Goal: Find specific page/section: Find specific page/section

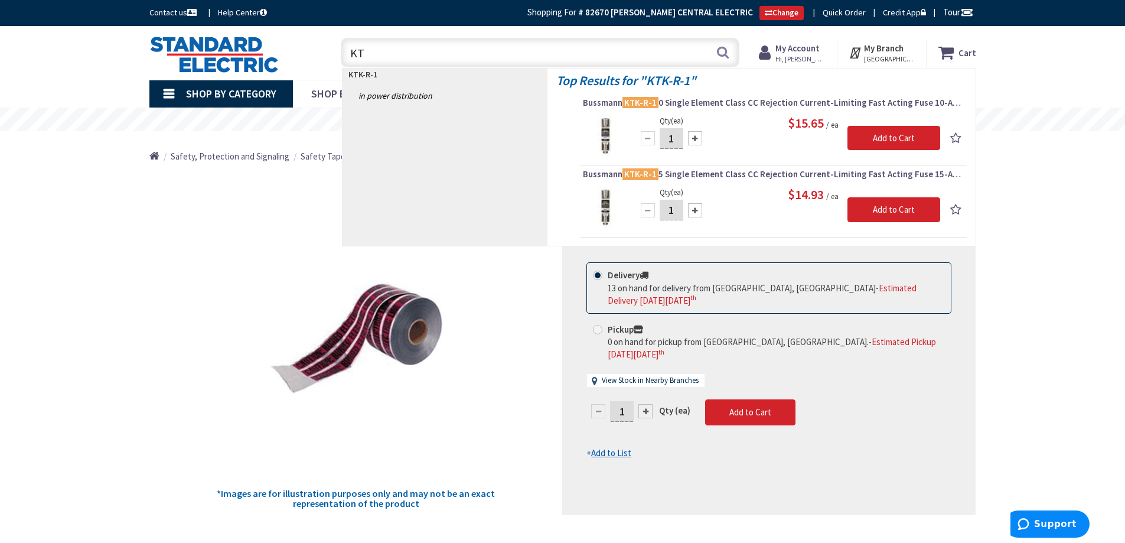
type input "K"
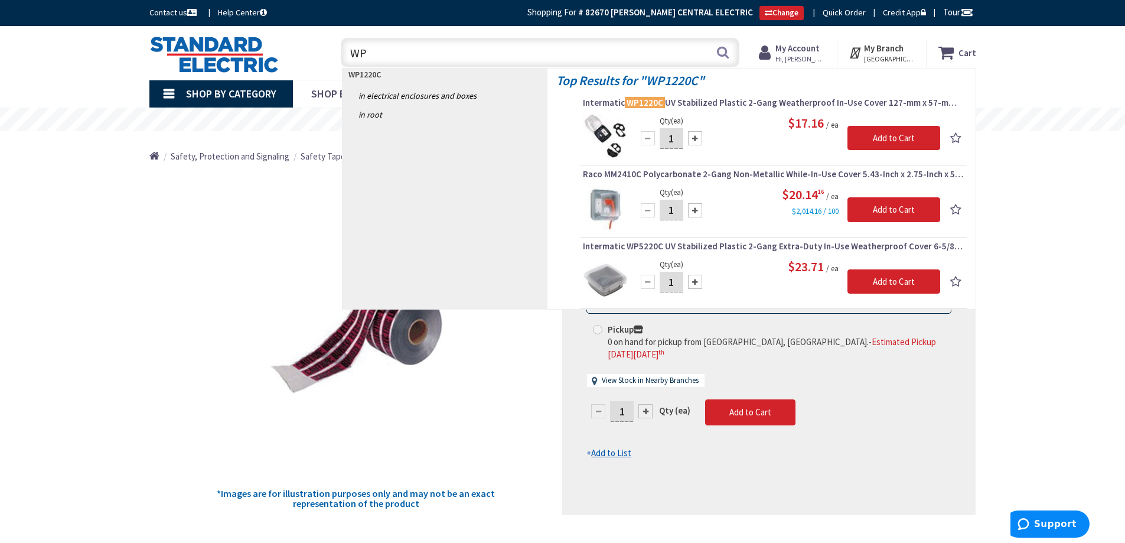
type input "W"
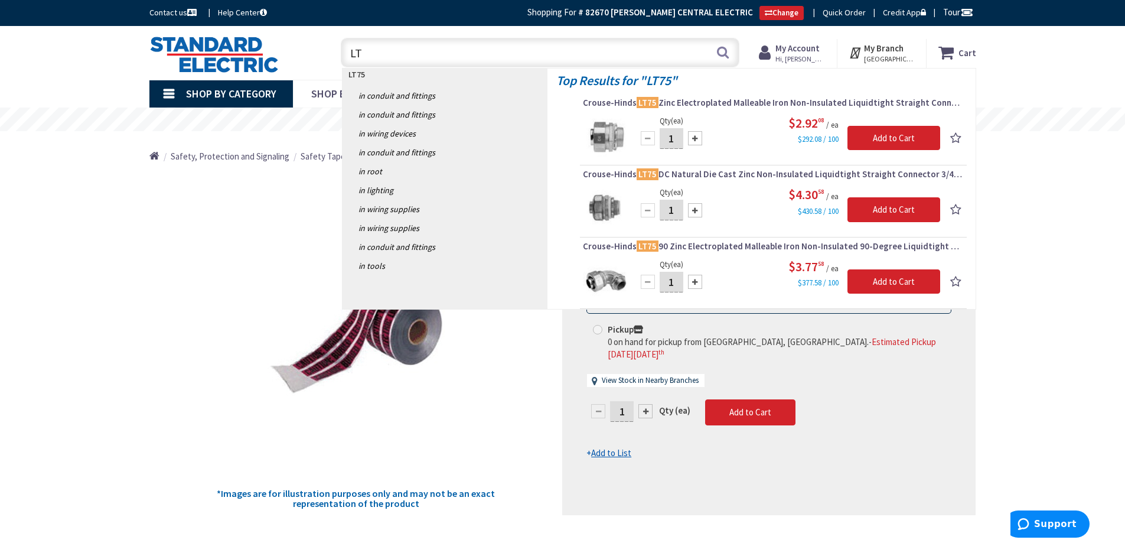
type input "L"
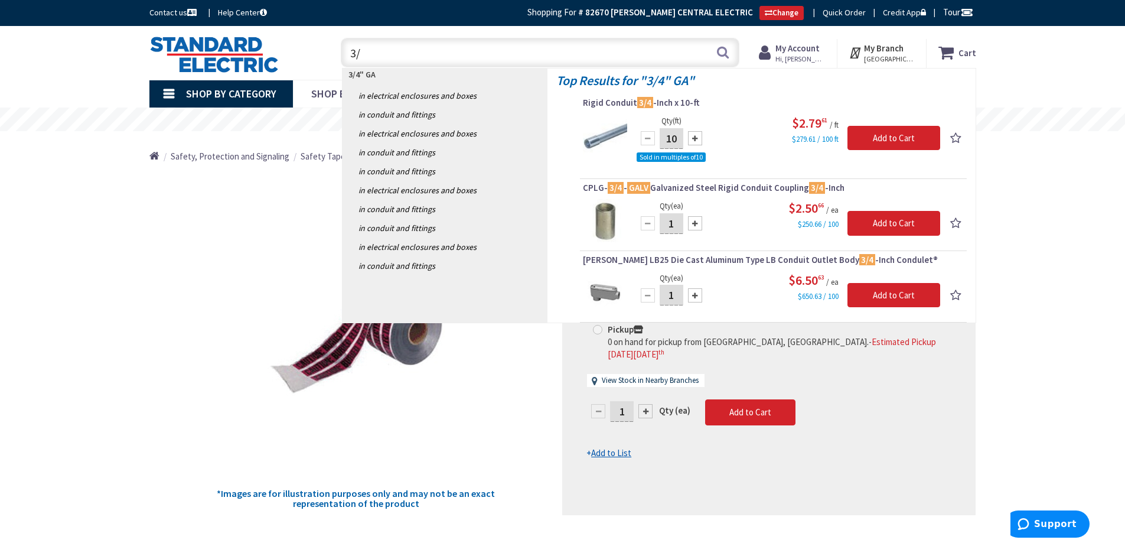
type input "3"
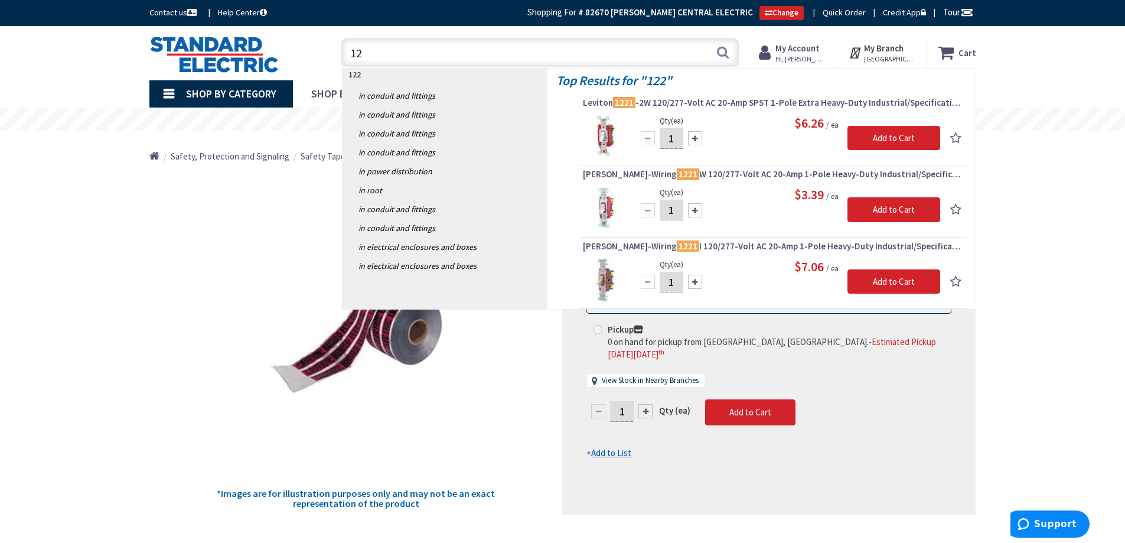
type input "1"
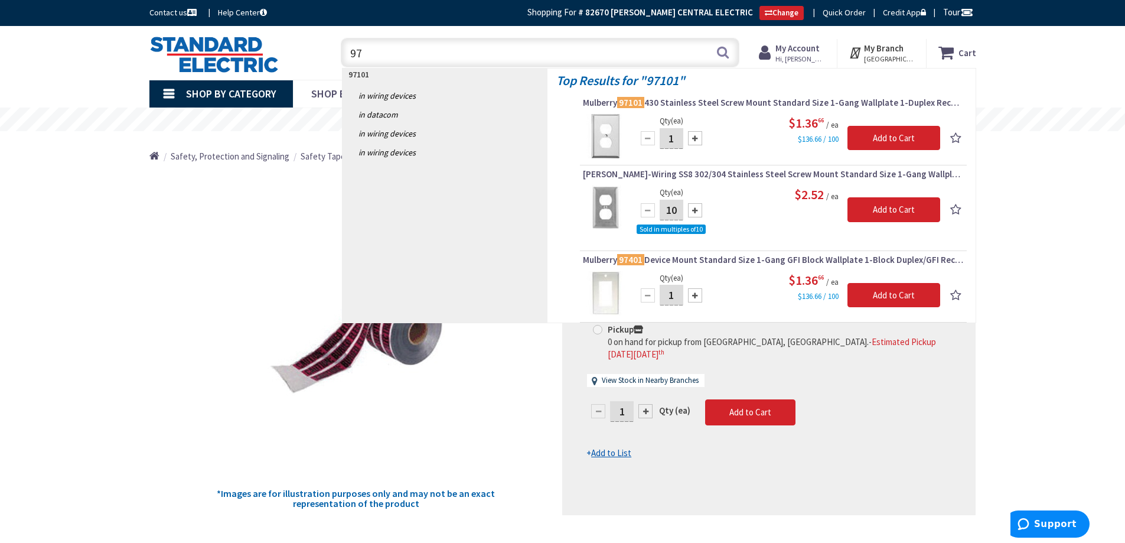
type input "9"
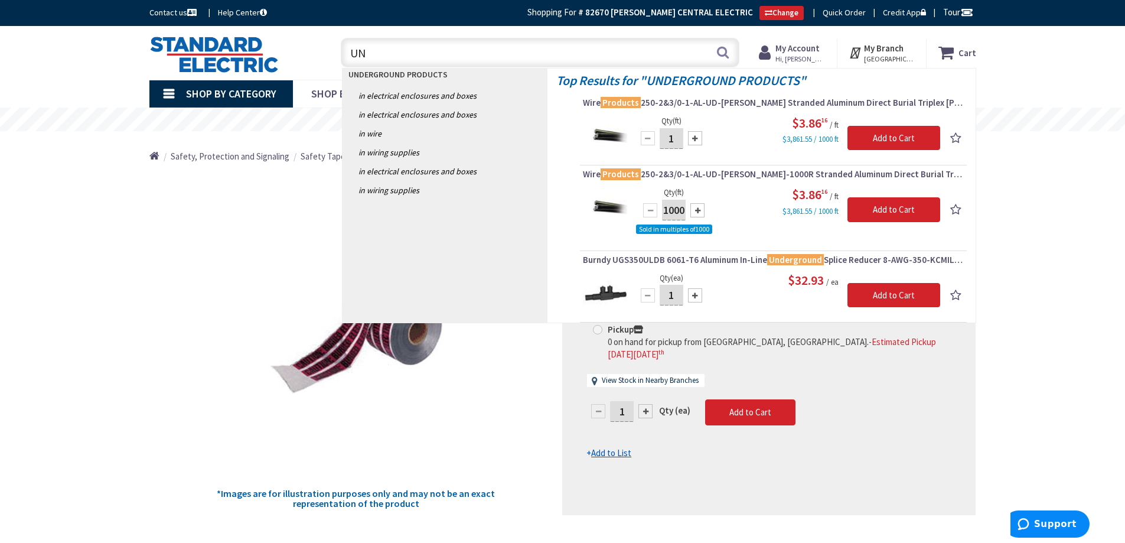
type input "U"
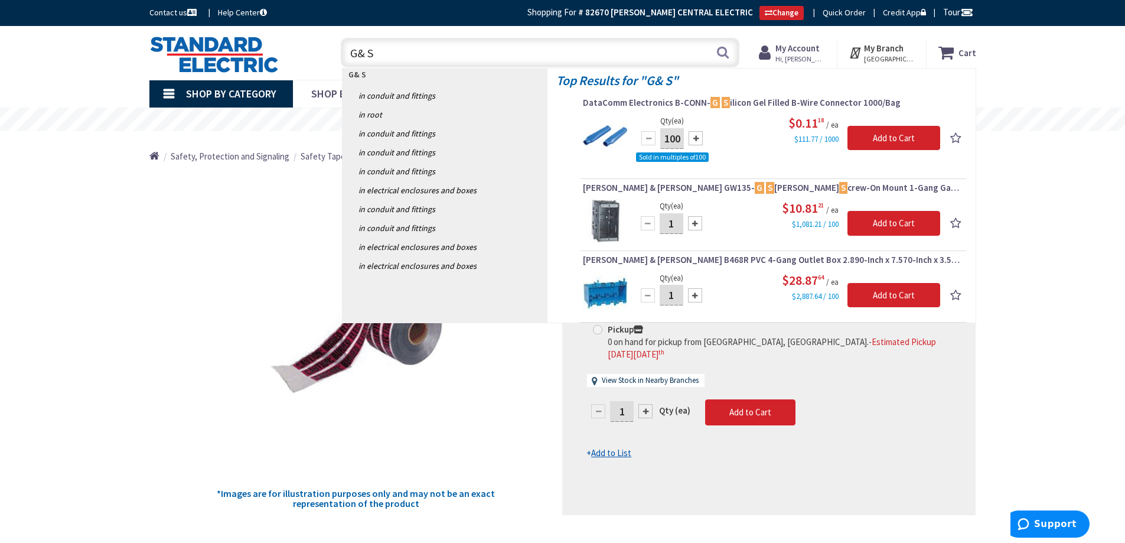
click at [359, 53] on input "G& S" at bounding box center [540, 53] width 399 height 30
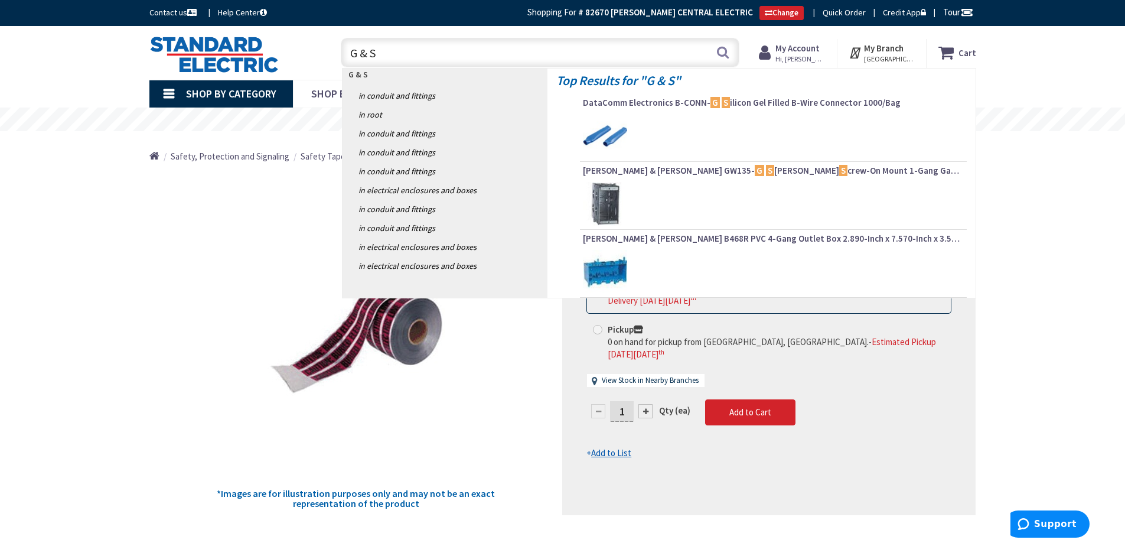
click at [381, 50] on input "G & S" at bounding box center [540, 53] width 399 height 30
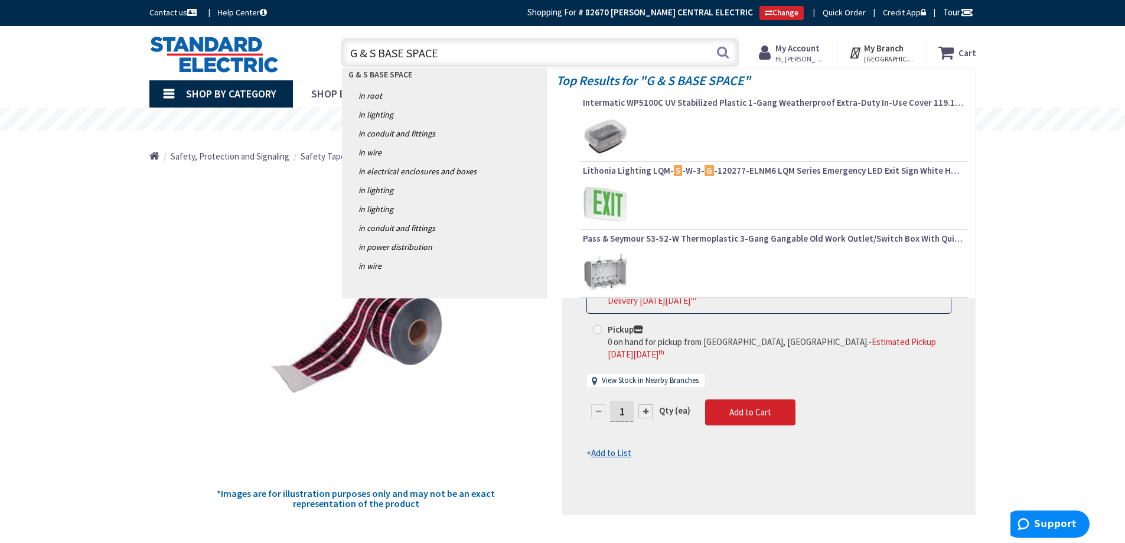
type input "G & S BASE SPACER"
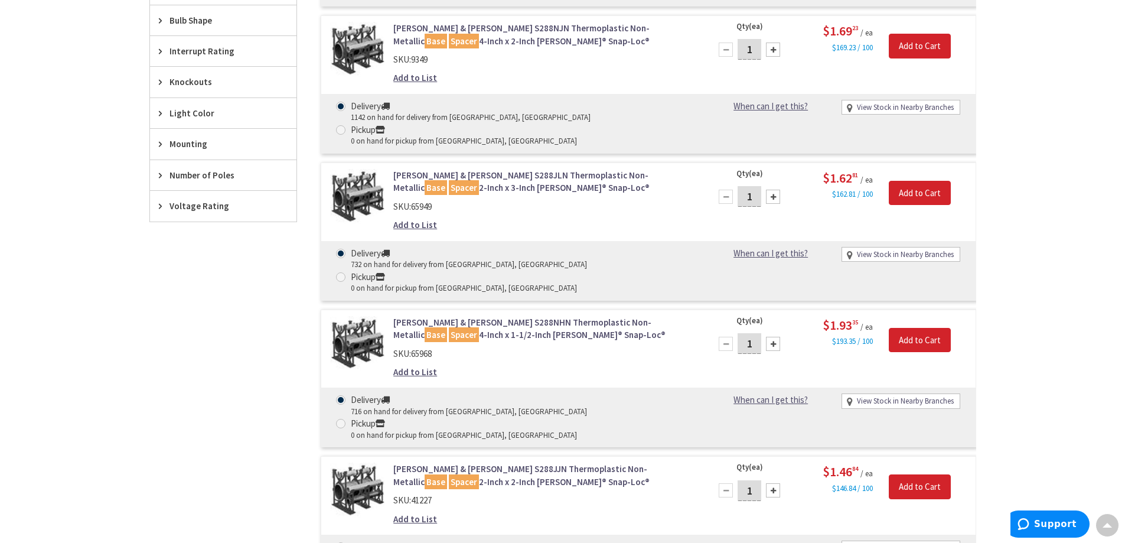
scroll to position [828, 0]
